Goal: Task Accomplishment & Management: Use online tool/utility

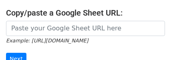
scroll to position [157, 0]
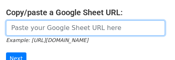
click at [150, 20] on input "url" at bounding box center [85, 27] width 159 height 15
paste input "https://docs.google.com/spreadsheets/d/1YBLL2FxOlRk76w8KJR6MMwhbVLpH4u_jQLZYyzO…"
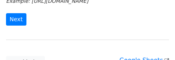
scroll to position [197, 0]
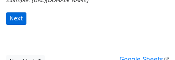
type input "https://docs.google.com/spreadsheets/d/1YBLL2FxOlRk76w8KJR6MMwhbVLpH4u_jQLZYyzO…"
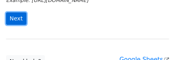
click at [16, 12] on input "Next" at bounding box center [16, 18] width 20 height 12
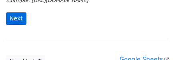
scroll to position [0, 0]
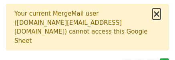
click at [158, 14] on button "×" at bounding box center [156, 14] width 8 height 10
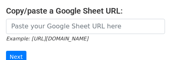
scroll to position [160, 0]
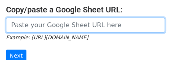
click at [142, 18] on input "url" at bounding box center [85, 25] width 159 height 15
paste input "[URL][DOMAIN_NAME]"
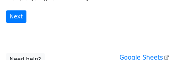
scroll to position [200, 0]
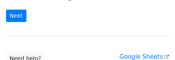
type input "https://docs.google.com/spreadsheets/d/1SrPNYlbuQY3gGDalEUTlzyuMeLfZpeLzfVv8Dxy…"
click at [12, 0] on form "https://docs.google.com/spreadsheets/d/1SrPNYlbuQY3gGDalEUTlzyuMeLfZpeLzfVv8Dxy…" at bounding box center [87, 0] width 163 height 45
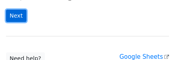
click at [14, 10] on input "Next" at bounding box center [16, 16] width 20 height 12
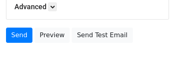
scroll to position [242, 0]
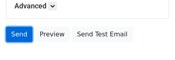
click at [12, 27] on link "Send" at bounding box center [19, 34] width 26 height 15
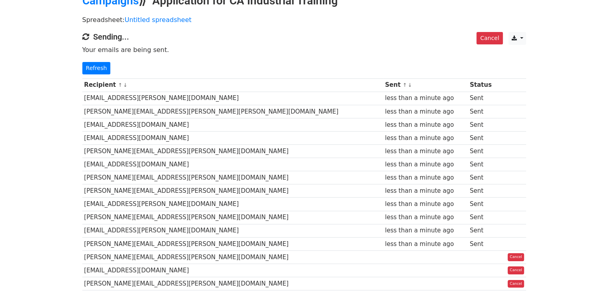
scroll to position [40, 0]
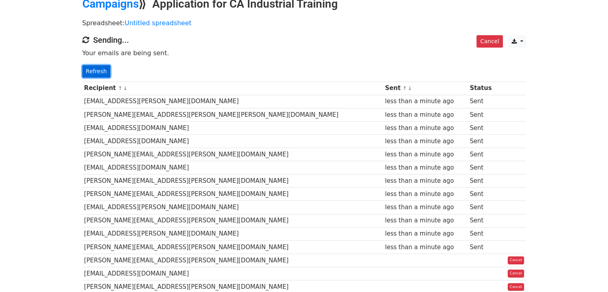
click at [96, 74] on link "Refresh" at bounding box center [96, 71] width 28 height 12
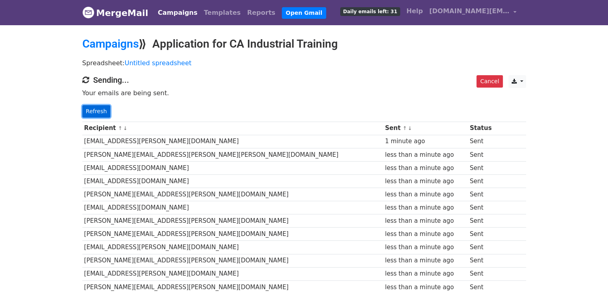
click at [101, 106] on link "Refresh" at bounding box center [96, 111] width 28 height 12
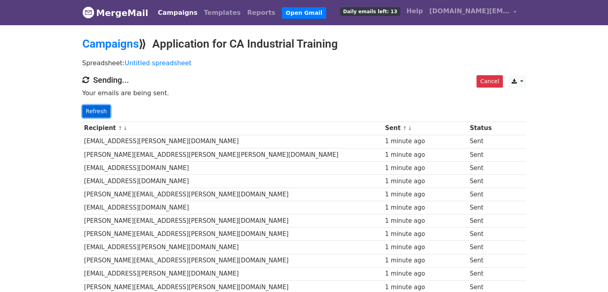
click at [96, 108] on link "Refresh" at bounding box center [96, 111] width 28 height 12
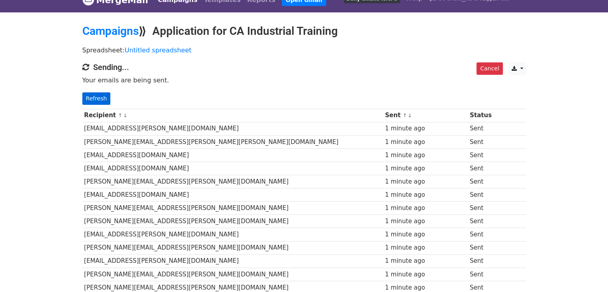
scroll to position [12, 0]
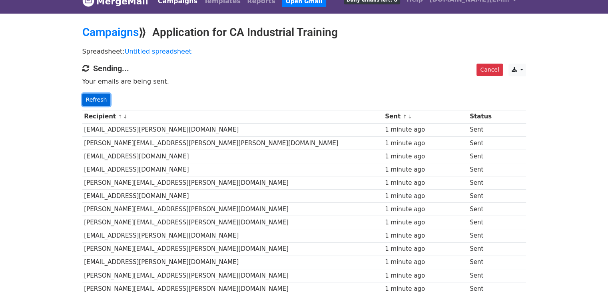
click at [98, 96] on link "Refresh" at bounding box center [96, 100] width 28 height 12
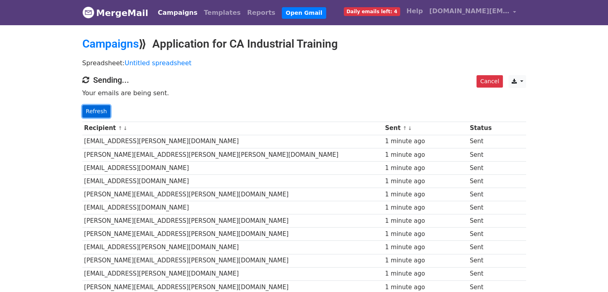
click at [104, 109] on link "Refresh" at bounding box center [96, 111] width 28 height 12
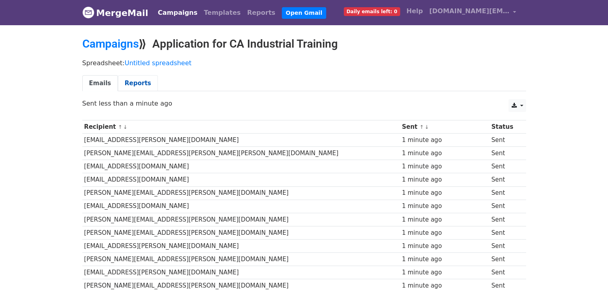
click at [138, 86] on link "Reports" at bounding box center [138, 83] width 40 height 16
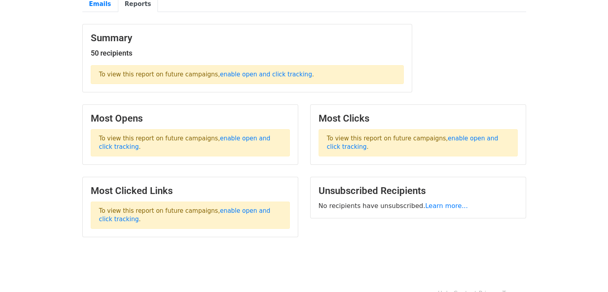
scroll to position [80, 0]
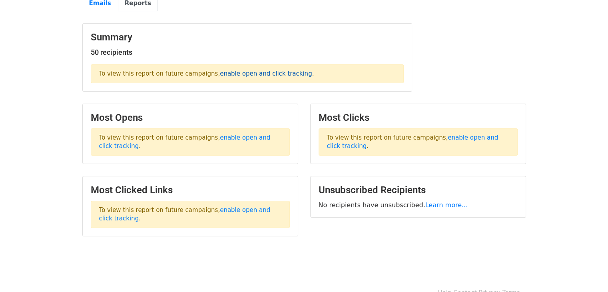
click at [278, 74] on link "enable open and click tracking" at bounding box center [266, 73] width 92 height 7
